Goal: Find specific page/section: Find specific page/section

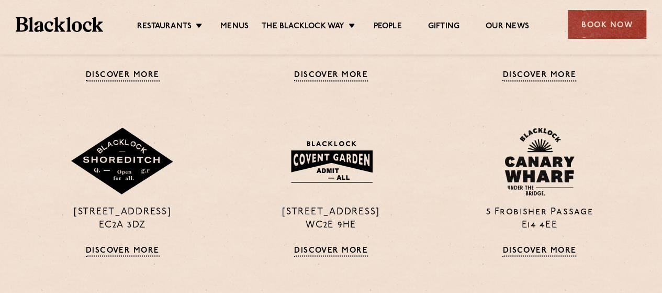
scroll to position [785, 0]
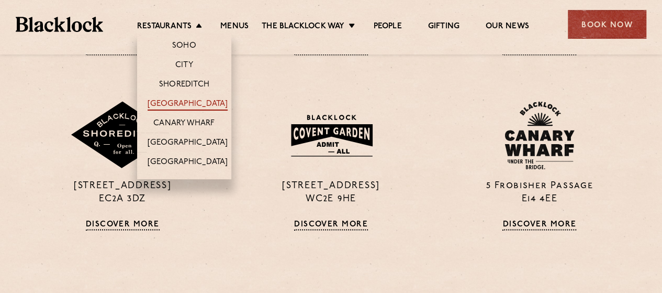
click at [185, 100] on link "[GEOGRAPHIC_DATA]" at bounding box center [188, 105] width 80 height 12
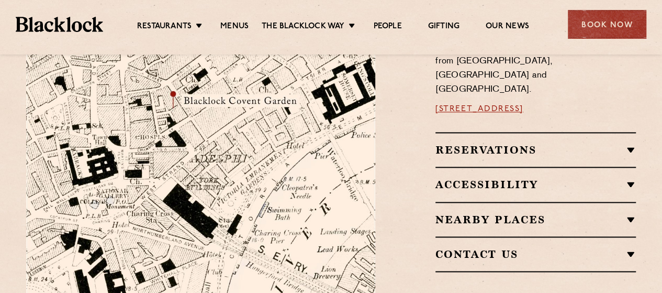
scroll to position [628, 0]
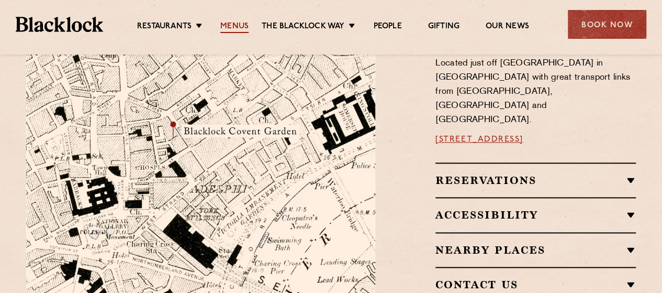
click at [232, 28] on link "Menus" at bounding box center [234, 27] width 28 height 12
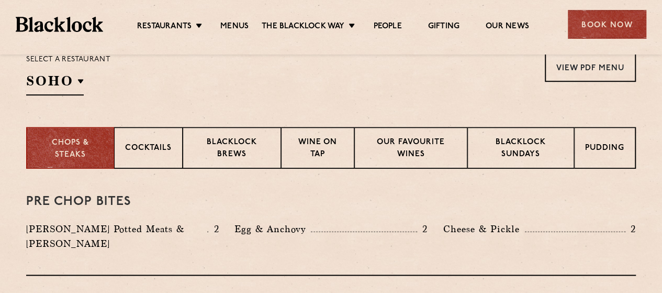
scroll to position [419, 0]
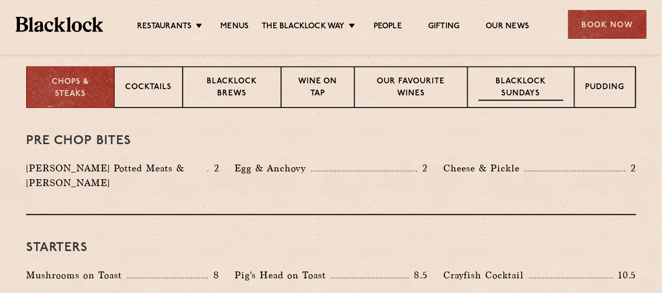
click at [511, 77] on p "Blacklock Sundays" at bounding box center [521, 88] width 85 height 25
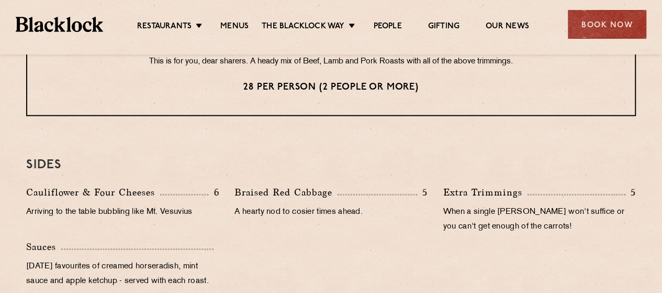
scroll to position [890, 0]
